Goal: Find specific page/section: Find specific page/section

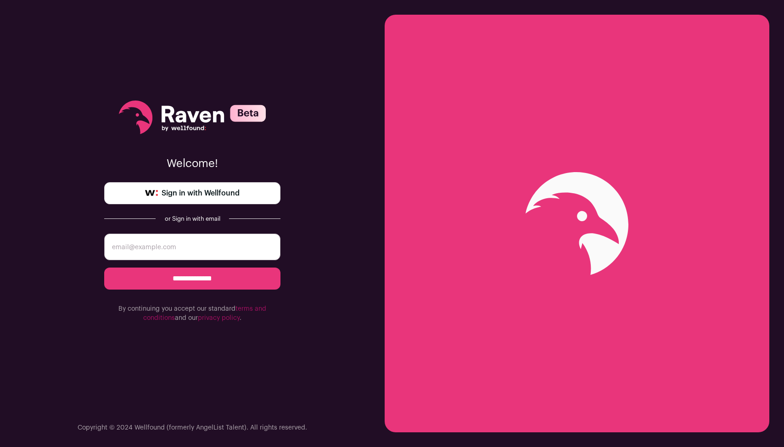
click at [168, 194] on span "Sign in with Wellfound" at bounding box center [201, 193] width 78 height 11
